Goal: Transaction & Acquisition: Purchase product/service

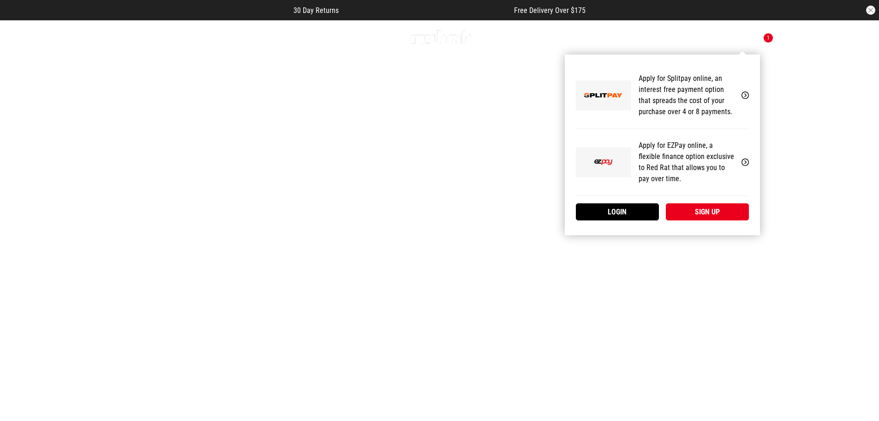
click at [735, 54] on div "My Account Apply for Splitpay online, an interest free payment option that spre…" at bounding box center [662, 144] width 195 height 180
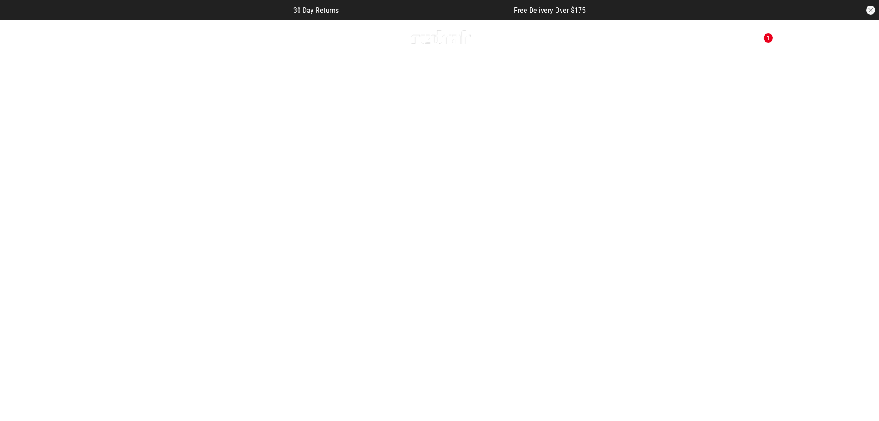
click at [118, 37] on icon at bounding box center [116, 37] width 12 height 15
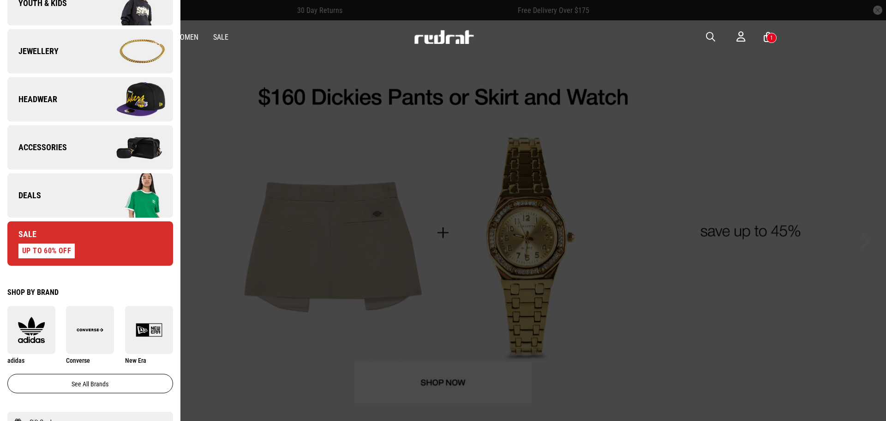
scroll to position [249, 0]
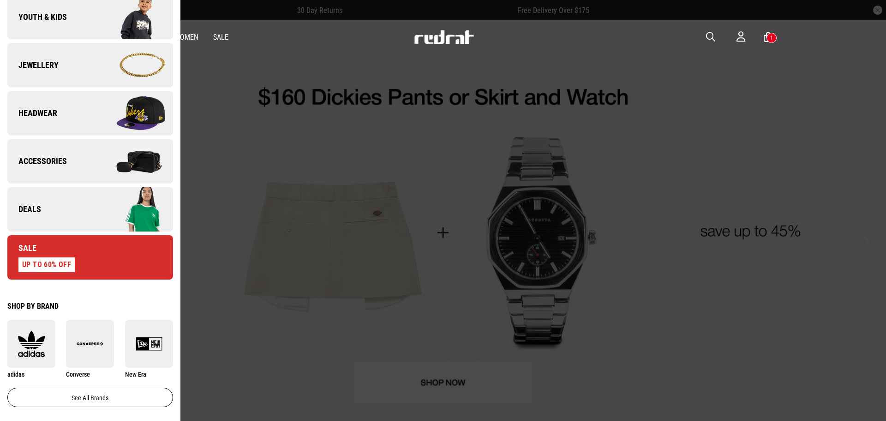
click at [97, 206] on img at bounding box center [131, 209] width 83 height 46
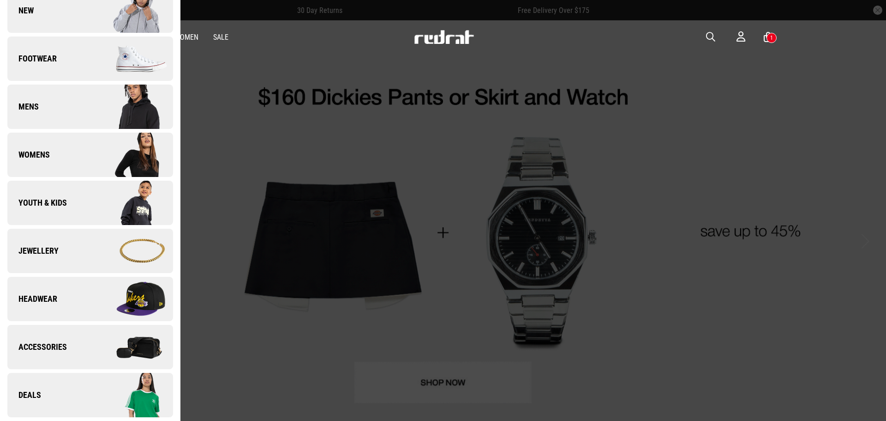
scroll to position [0, 0]
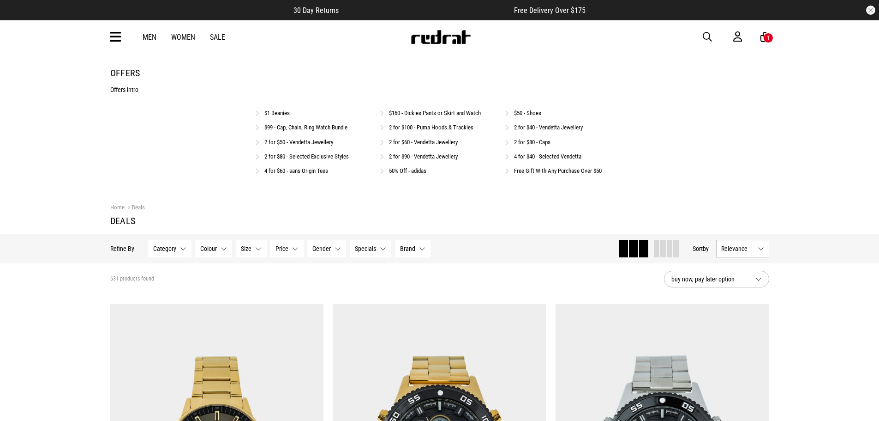
click at [529, 157] on link "4 for $40 - Selected Vendetta" at bounding box center [547, 156] width 67 height 7
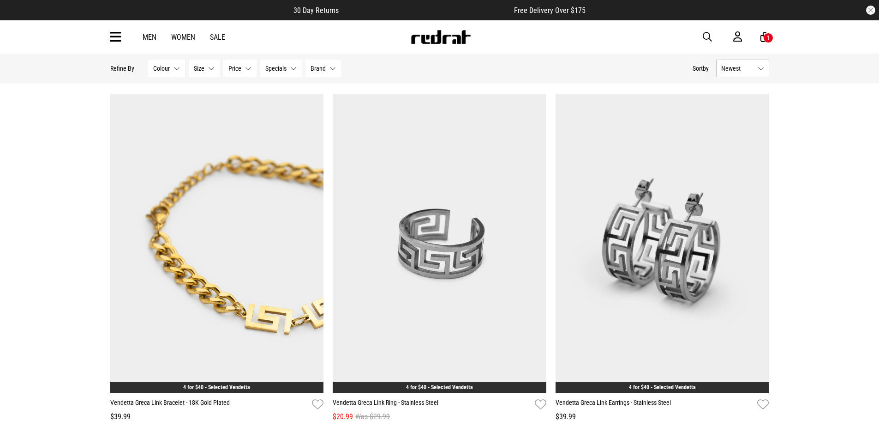
scroll to position [796, 0]
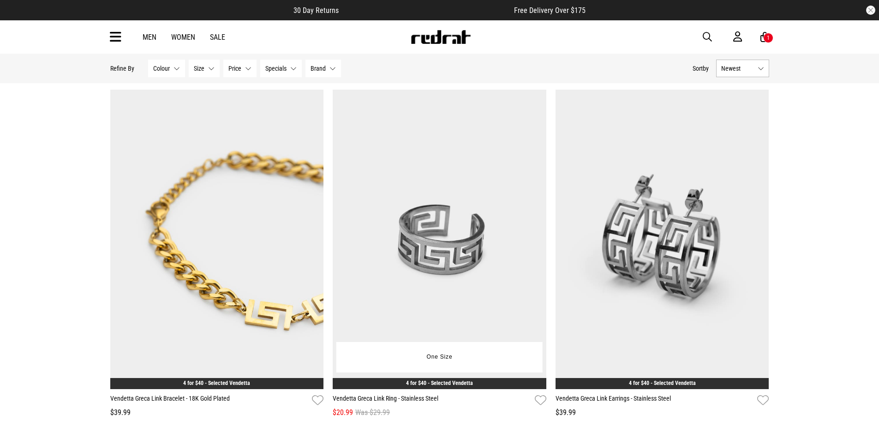
click at [495, 282] on img at bounding box center [440, 239] width 214 height 299
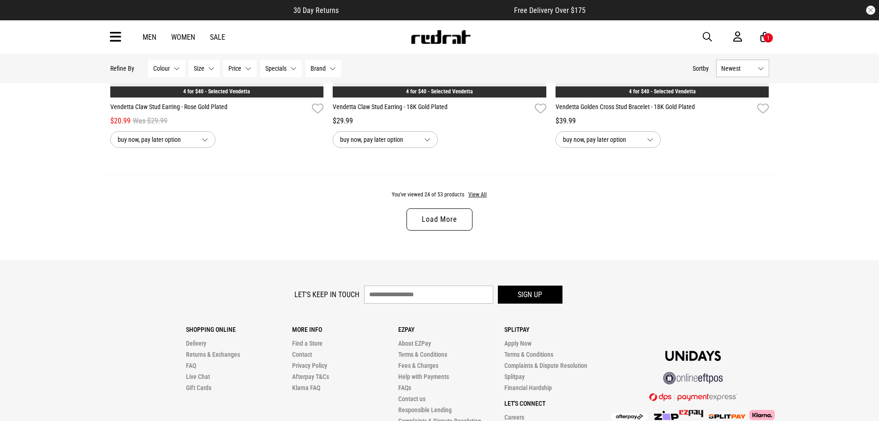
scroll to position [2938, 0]
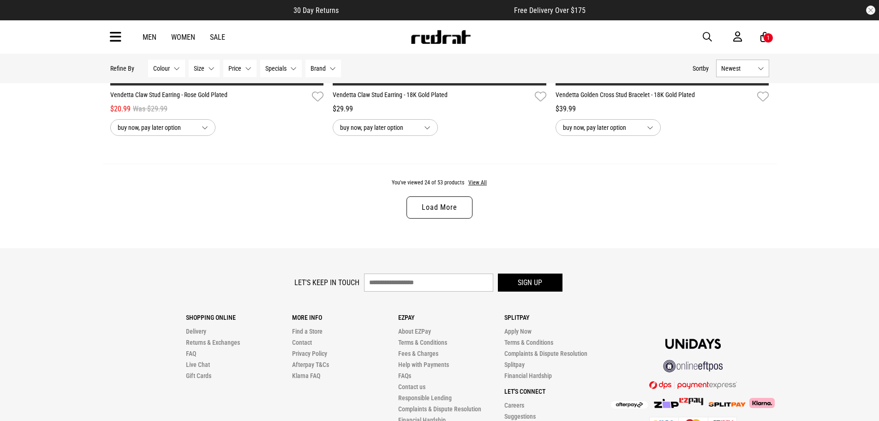
click at [427, 209] on link "Load More" at bounding box center [440, 207] width 66 height 22
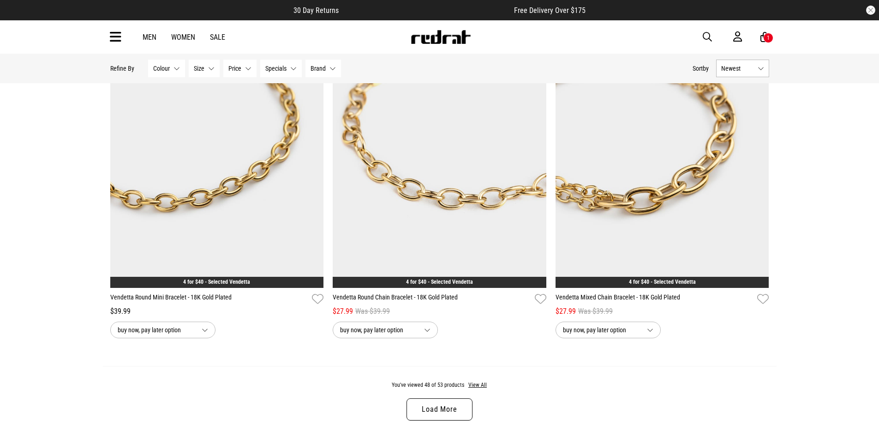
scroll to position [5722, 0]
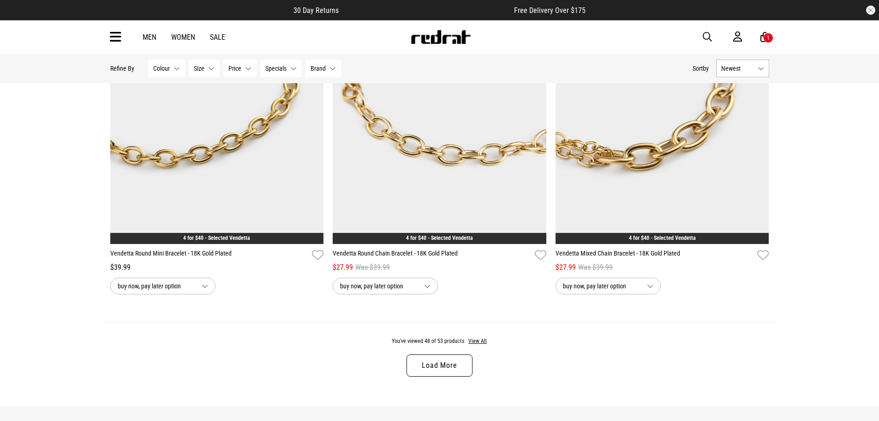
click at [424, 375] on link "Load More" at bounding box center [440, 365] width 66 height 22
